Goal: Task Accomplishment & Management: Use online tool/utility

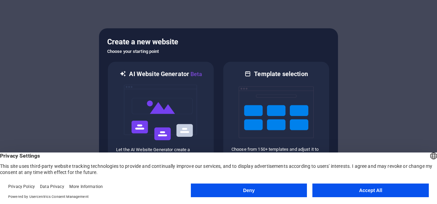
click at [344, 153] on header "English Deutsch Privacy Settings This site uses third-party website tracking te…" at bounding box center [218, 164] width 437 height 23
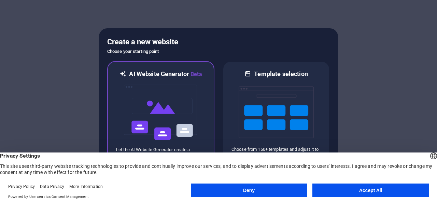
click at [192, 106] on img at bounding box center [160, 113] width 75 height 68
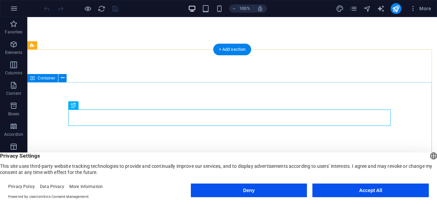
click at [288, 185] on button "Deny" at bounding box center [249, 191] width 116 height 14
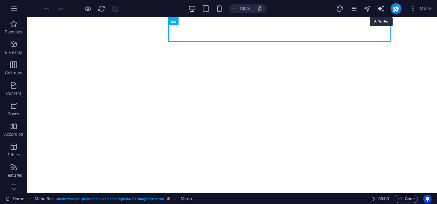
click at [381, 10] on icon "text_generator" at bounding box center [381, 9] width 8 height 8
select select "English"
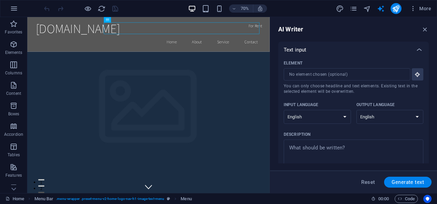
click at [422, 36] on div "AI Writer Text input Element ​ You can only choose headline and text elements. …" at bounding box center [353, 105] width 167 height 176
drag, startPoint x: 427, startPoint y: 30, endPoint x: 378, endPoint y: 3, distance: 56.0
click at [427, 30] on icon "button" at bounding box center [425, 30] width 8 height 8
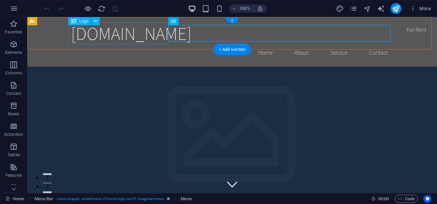
click at [148, 33] on div "[DOMAIN_NAME]" at bounding box center [232, 34] width 322 height 22
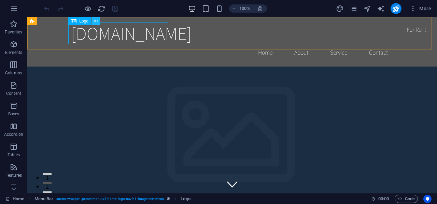
click at [95, 20] on icon at bounding box center [96, 21] width 4 height 7
click at [79, 23] on span "Logo" at bounding box center [83, 21] width 9 height 4
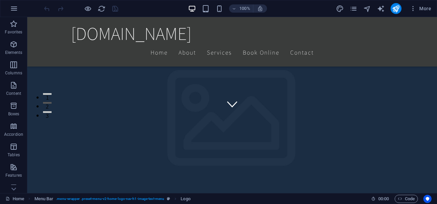
scroll to position [270, 0]
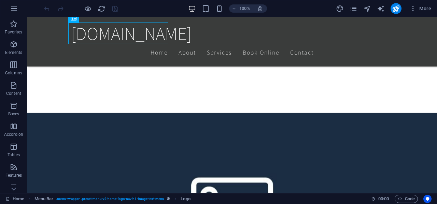
click at [165, 8] on div "100% More" at bounding box center [238, 8] width 391 height 11
click at [309, 113] on figure at bounding box center [232, 204] width 410 height 183
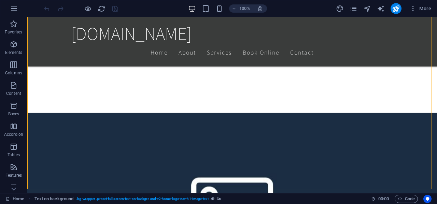
scroll to position [0, 0]
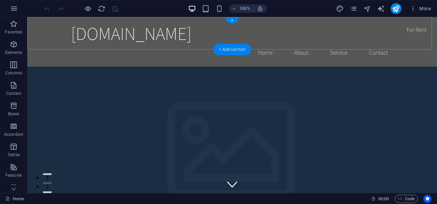
click at [234, 52] on div "+ Add section" at bounding box center [232, 50] width 38 height 12
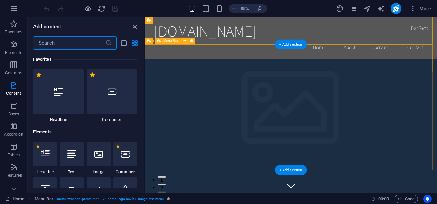
scroll to position [1195, 0]
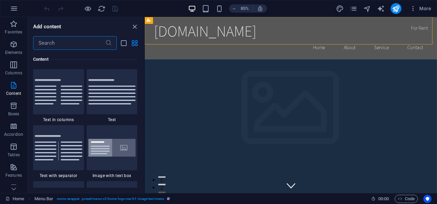
click at [68, 45] on input "text" at bounding box center [69, 43] width 72 height 14
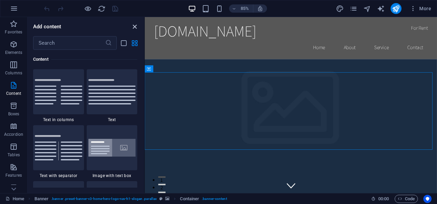
click at [137, 28] on icon "close panel" at bounding box center [135, 27] width 8 height 8
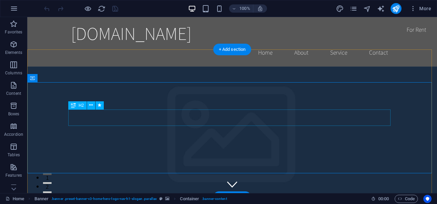
click at [72, 106] on icon at bounding box center [73, 105] width 5 height 8
click at [91, 106] on icon at bounding box center [91, 105] width 4 height 7
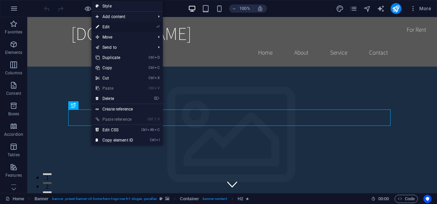
drag, startPoint x: 111, startPoint y: 26, endPoint x: 31, endPoint y: 72, distance: 92.6
click at [111, 26] on link "⏎ Edit" at bounding box center [115, 27] width 46 height 10
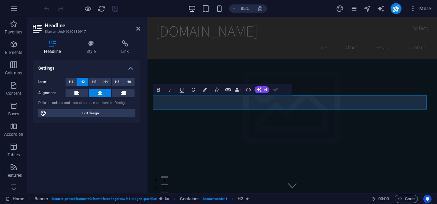
drag, startPoint x: 278, startPoint y: 94, endPoint x: 255, endPoint y: 86, distance: 24.5
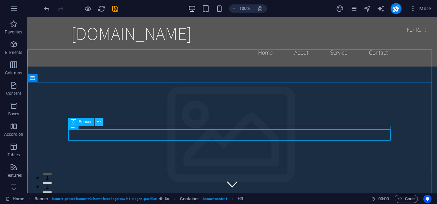
click at [99, 121] on icon at bounding box center [99, 121] width 4 height 7
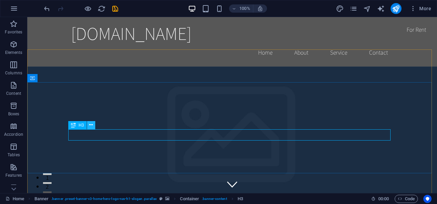
click at [93, 126] on icon at bounding box center [91, 125] width 4 height 7
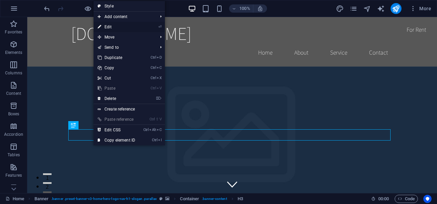
click at [118, 30] on link "⏎ Edit" at bounding box center [117, 27] width 46 height 10
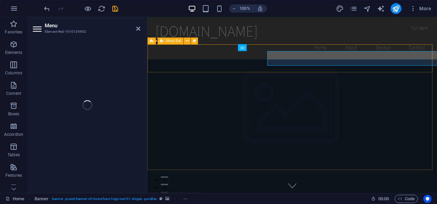
select select
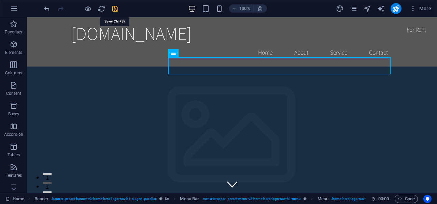
click at [115, 11] on icon "save" at bounding box center [115, 9] width 8 height 8
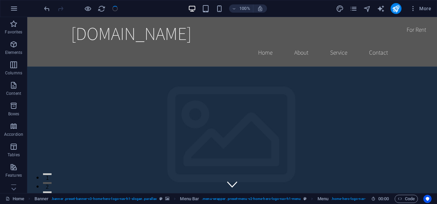
checkbox input "false"
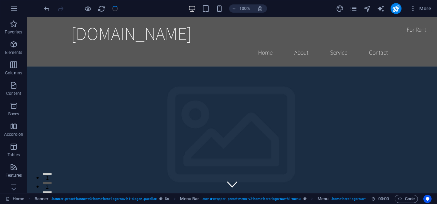
checkbox input "false"
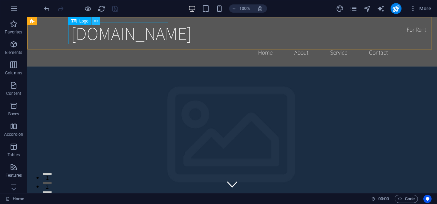
click at [94, 19] on icon at bounding box center [96, 21] width 4 height 7
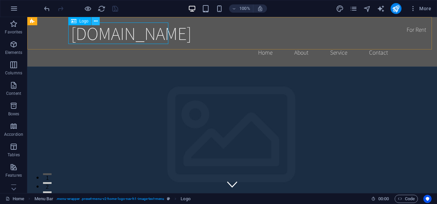
click at [96, 22] on icon at bounding box center [96, 21] width 4 height 7
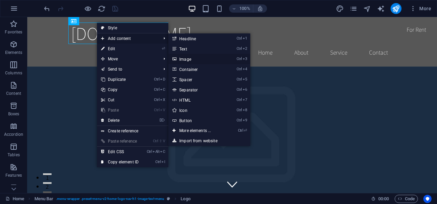
click at [186, 60] on link "Ctrl 3 Image" at bounding box center [196, 59] width 56 height 10
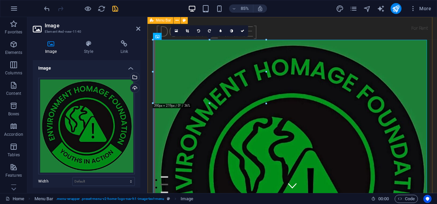
click at [309, 25] on div "[DOMAIN_NAME] Home About Service Contact" at bounding box center [318, 203] width 341 height 372
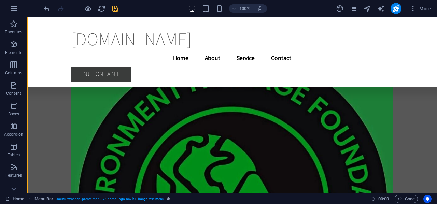
scroll to position [2949, 0]
click at [277, 107] on figure at bounding box center [232, 205] width 322 height 322
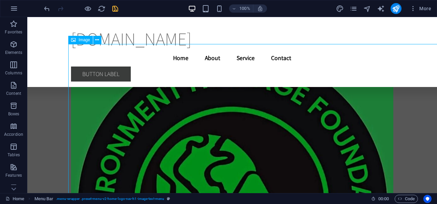
click at [277, 107] on figure at bounding box center [232, 205] width 322 height 322
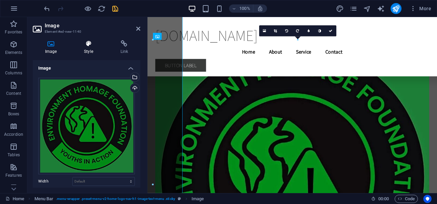
click at [95, 41] on icon at bounding box center [88, 43] width 33 height 7
click at [187, 30] on div "[DOMAIN_NAME]" at bounding box center [318, 39] width 322 height 22
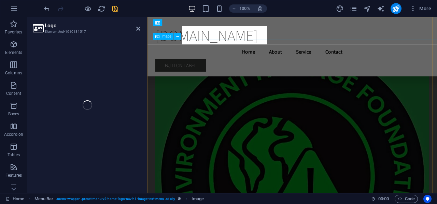
click at [91, 116] on div "Logo Element #ed-1010131517 H2 Banner Container Menu Bar Logo Banner Menu Bar B…" at bounding box center [232, 105] width 410 height 176
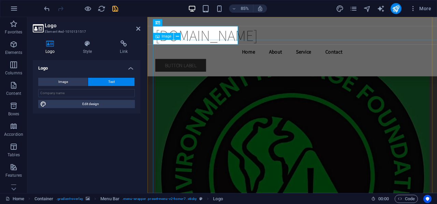
click at [189, 93] on figure at bounding box center [318, 205] width 322 height 322
click at [416, 91] on figure at bounding box center [318, 205] width 322 height 322
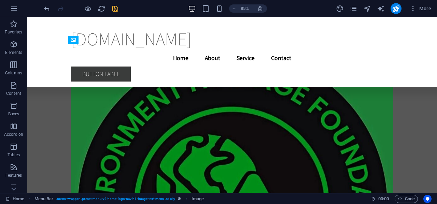
scroll to position [3275, 0]
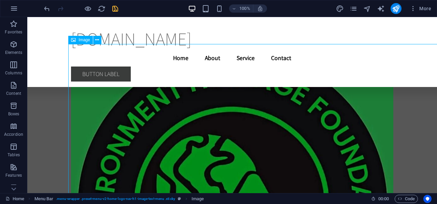
drag, startPoint x: 307, startPoint y: 91, endPoint x: 152, endPoint y: 82, distance: 155.7
click at [152, 82] on figure at bounding box center [232, 205] width 322 height 322
drag, startPoint x: 152, startPoint y: 82, endPoint x: 85, endPoint y: 97, distance: 68.3
click at [85, 97] on figure at bounding box center [232, 205] width 322 height 322
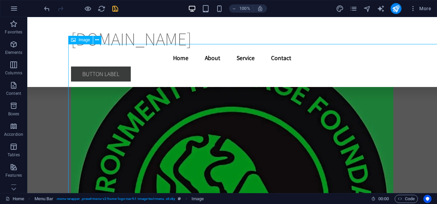
drag, startPoint x: 85, startPoint y: 97, endPoint x: 99, endPoint y: 82, distance: 20.3
click at [99, 82] on figure at bounding box center [232, 205] width 322 height 322
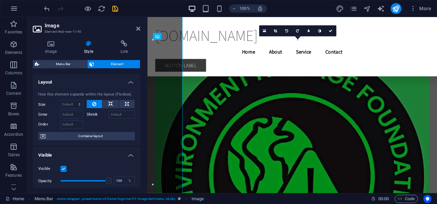
click at [100, 130] on li "Layout How this element expands within the layout (Flexbox). Size Default auto …" at bounding box center [87, 110] width 108 height 72
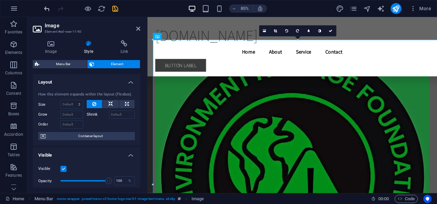
click at [44, 8] on icon "undo" at bounding box center [47, 9] width 8 height 8
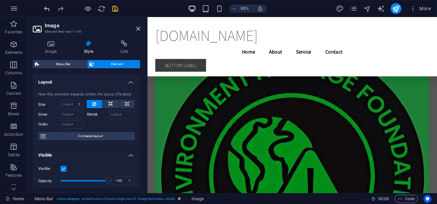
click at [44, 8] on icon "undo" at bounding box center [47, 9] width 8 height 8
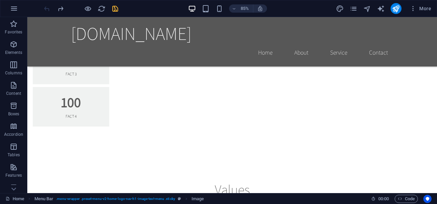
scroll to position [41, 0]
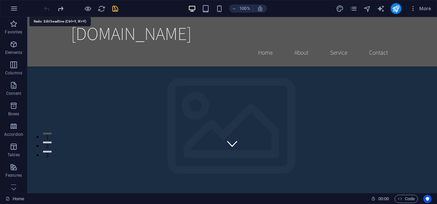
click at [61, 9] on icon "redo" at bounding box center [61, 9] width 8 height 8
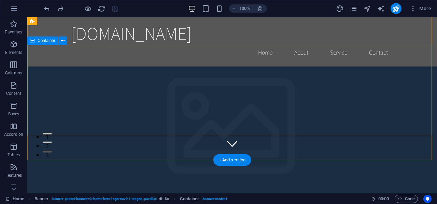
drag, startPoint x: 127, startPoint y: 125, endPoint x: 69, endPoint y: 143, distance: 60.4
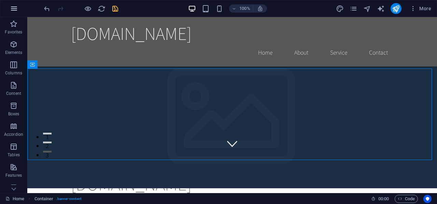
click at [15, 6] on icon "button" at bounding box center [14, 8] width 8 height 8
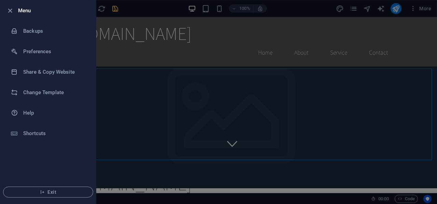
click at [175, 43] on div at bounding box center [218, 102] width 437 height 204
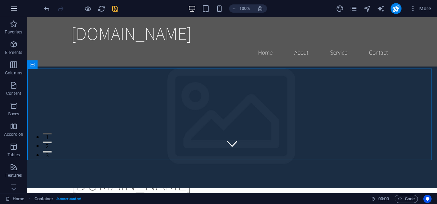
click at [12, 11] on icon "button" at bounding box center [14, 8] width 8 height 8
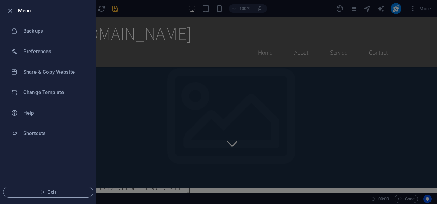
click at [168, 33] on div at bounding box center [218, 102] width 437 height 204
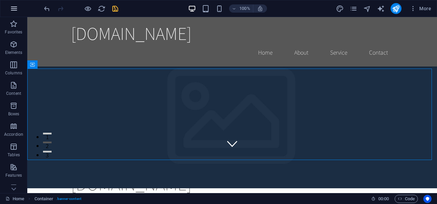
click at [10, 12] on icon "button" at bounding box center [14, 8] width 8 height 8
